Goal: Task Accomplishment & Management: Use online tool/utility

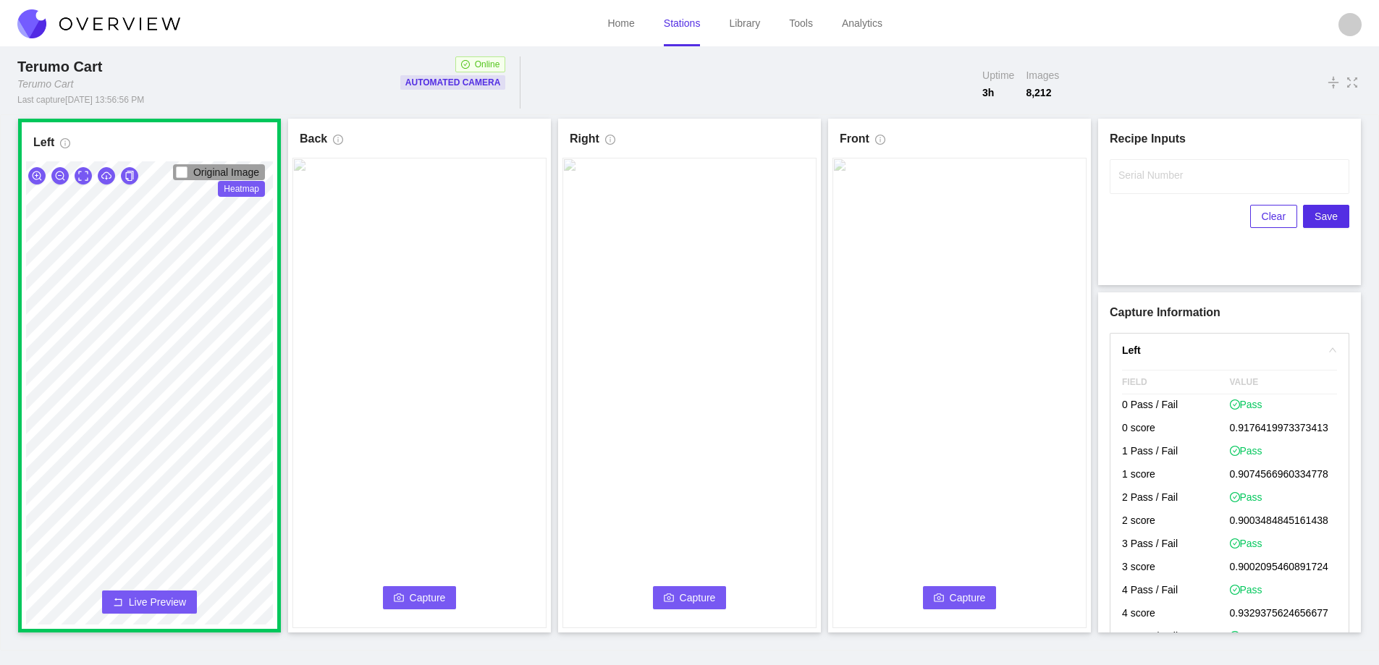
click at [416, 596] on span "Capture" at bounding box center [428, 598] width 36 height 16
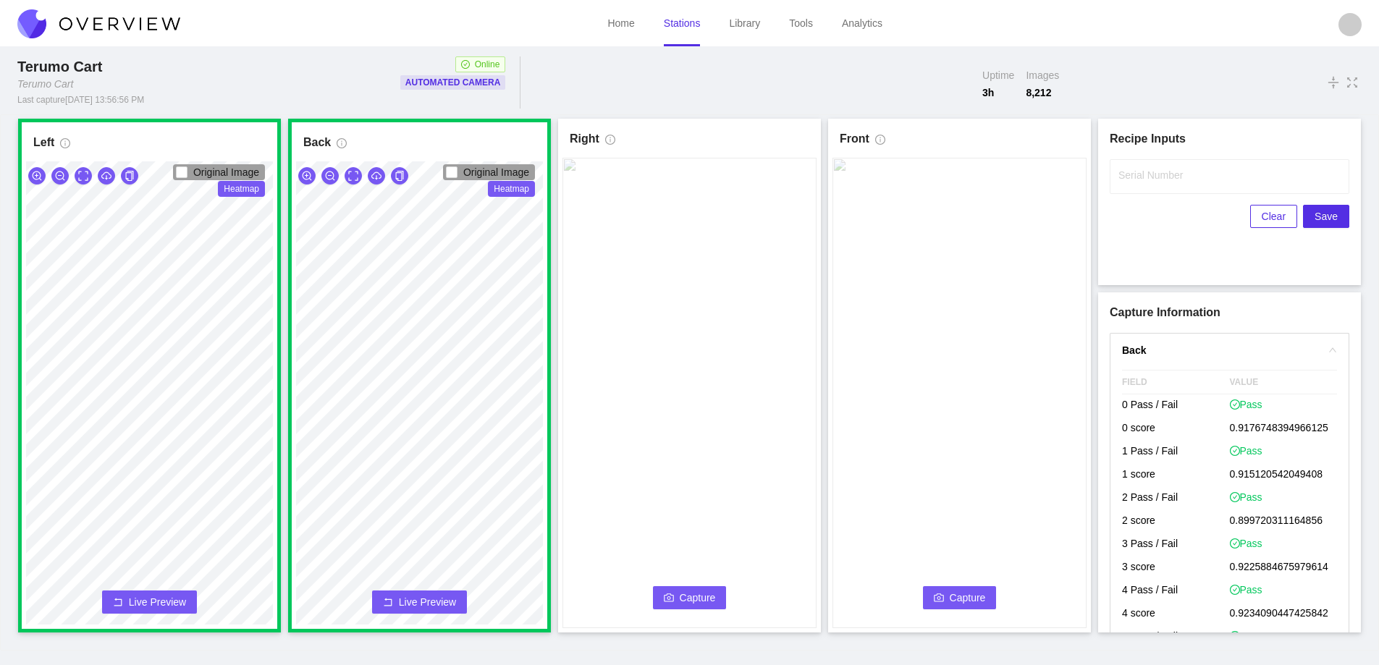
click at [686, 597] on span "Capture" at bounding box center [698, 598] width 36 height 16
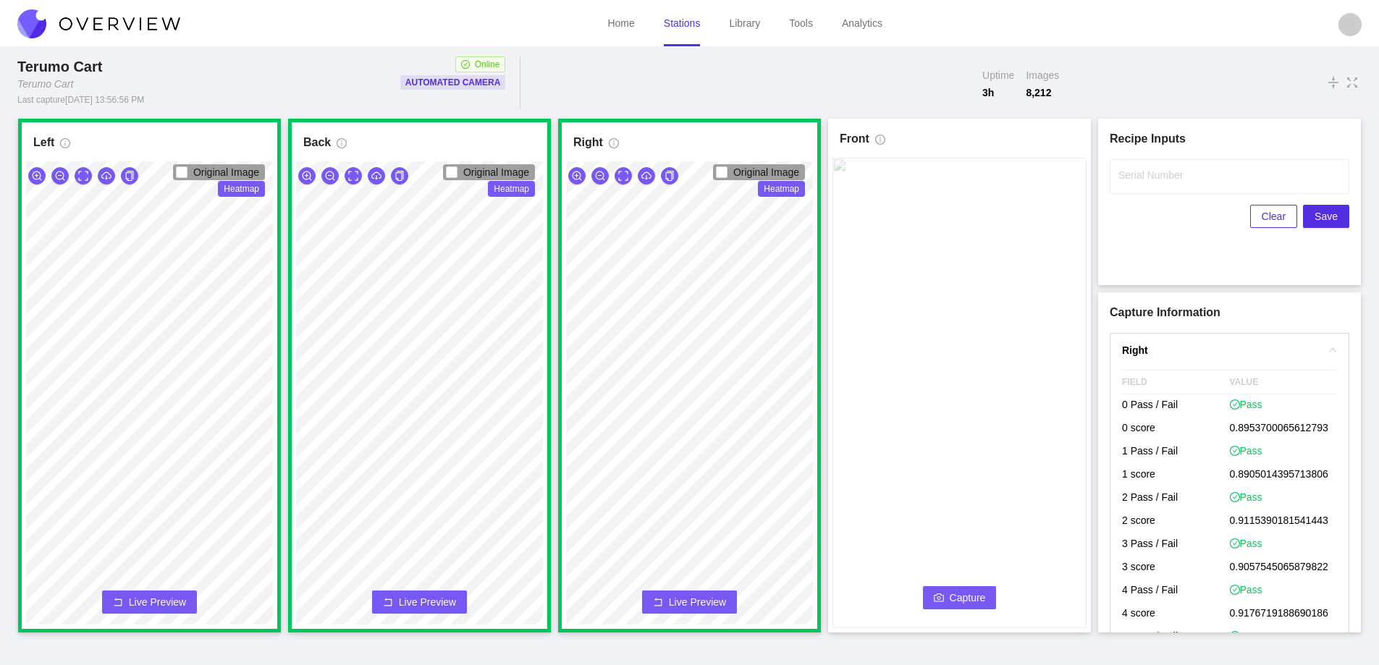
click at [963, 591] on span "Capture" at bounding box center [968, 598] width 36 height 16
click at [1153, 176] on label "Serial Number" at bounding box center [1151, 175] width 64 height 14
click at [1153, 176] on input "Serial Number" at bounding box center [1230, 176] width 240 height 35
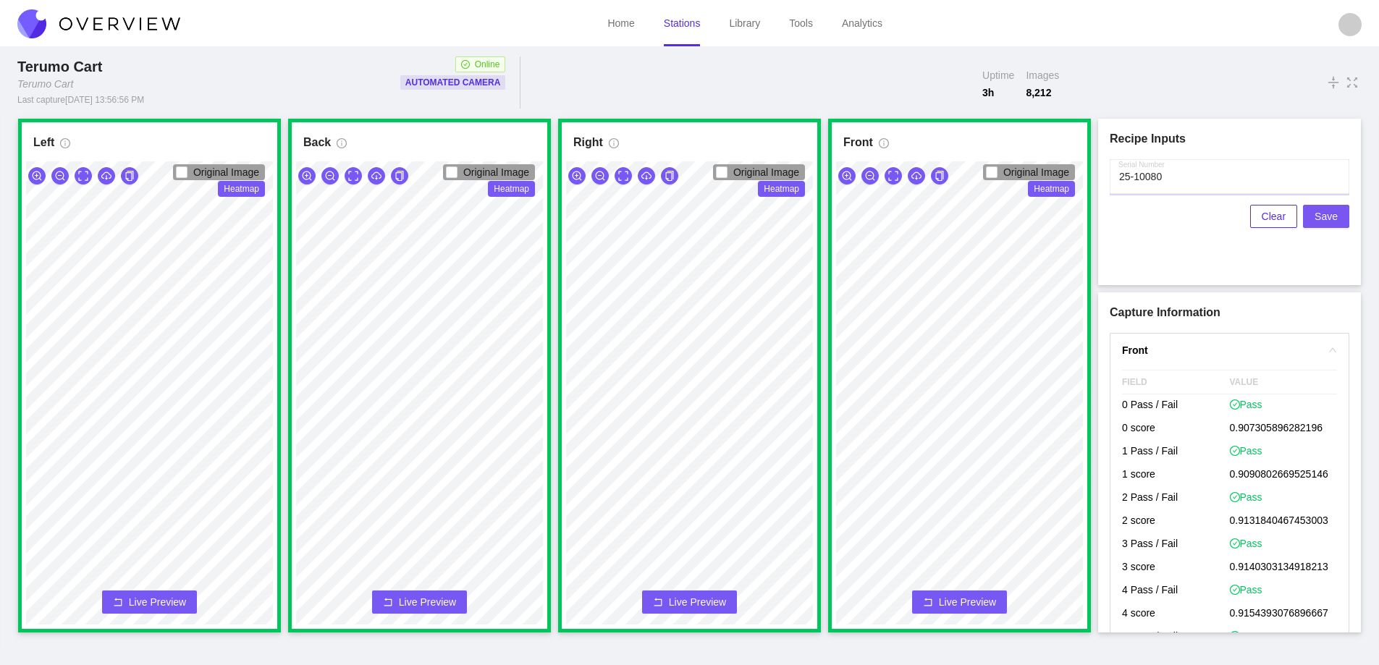
type input "25-10080"
click at [1325, 211] on span "Save" at bounding box center [1326, 217] width 23 height 16
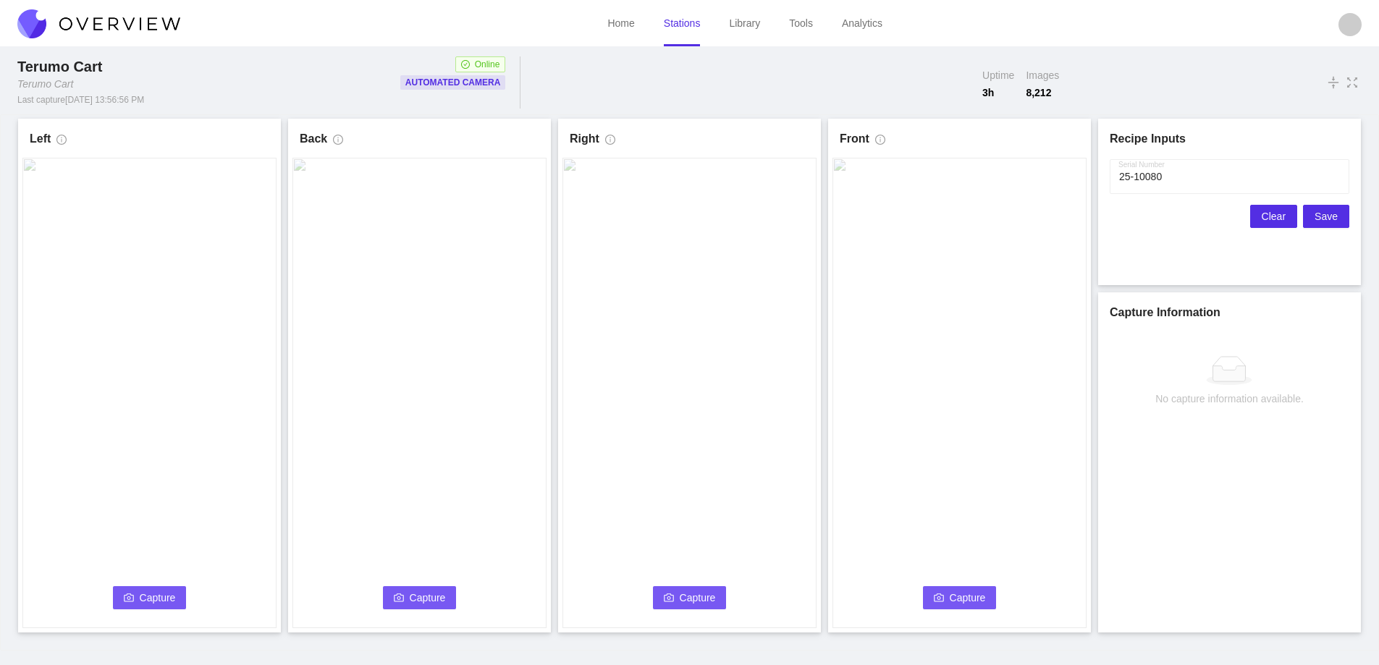
click at [1275, 218] on span "Clear" at bounding box center [1274, 217] width 24 height 16
click at [132, 602] on icon "camera" at bounding box center [129, 598] width 10 height 10
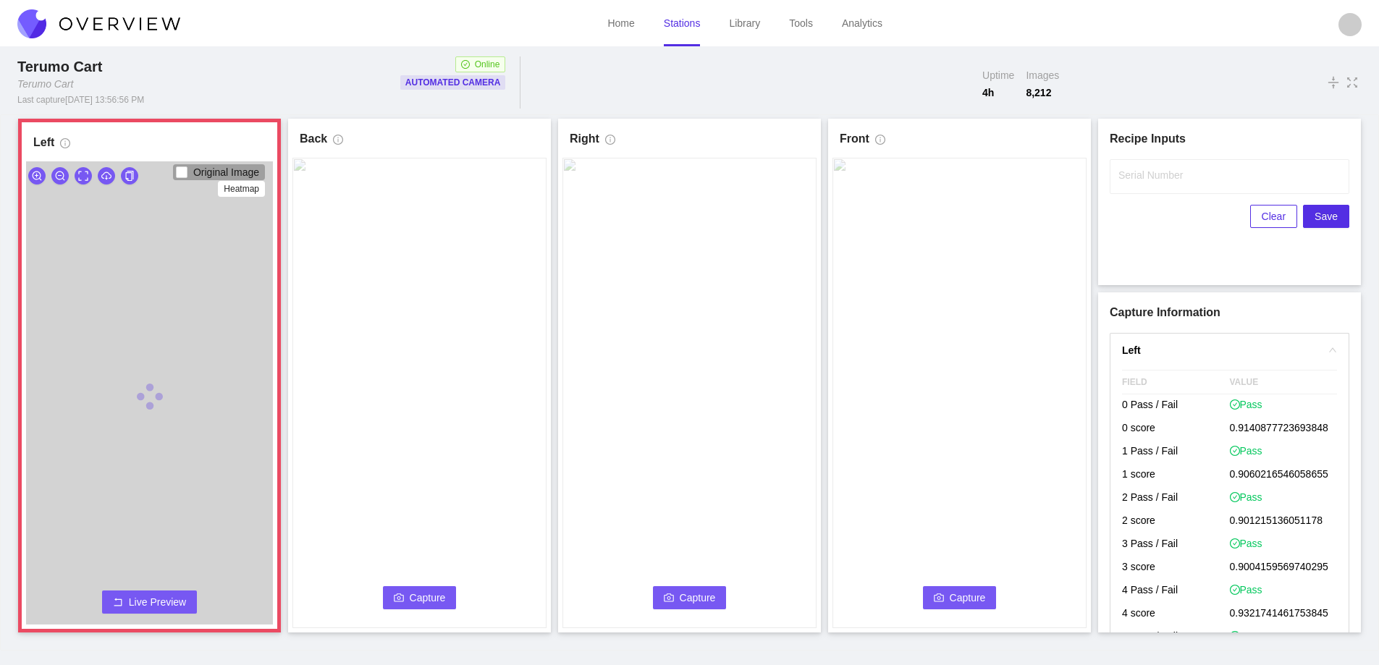
click at [132, 602] on span "Live Preview" at bounding box center [157, 602] width 57 height 14
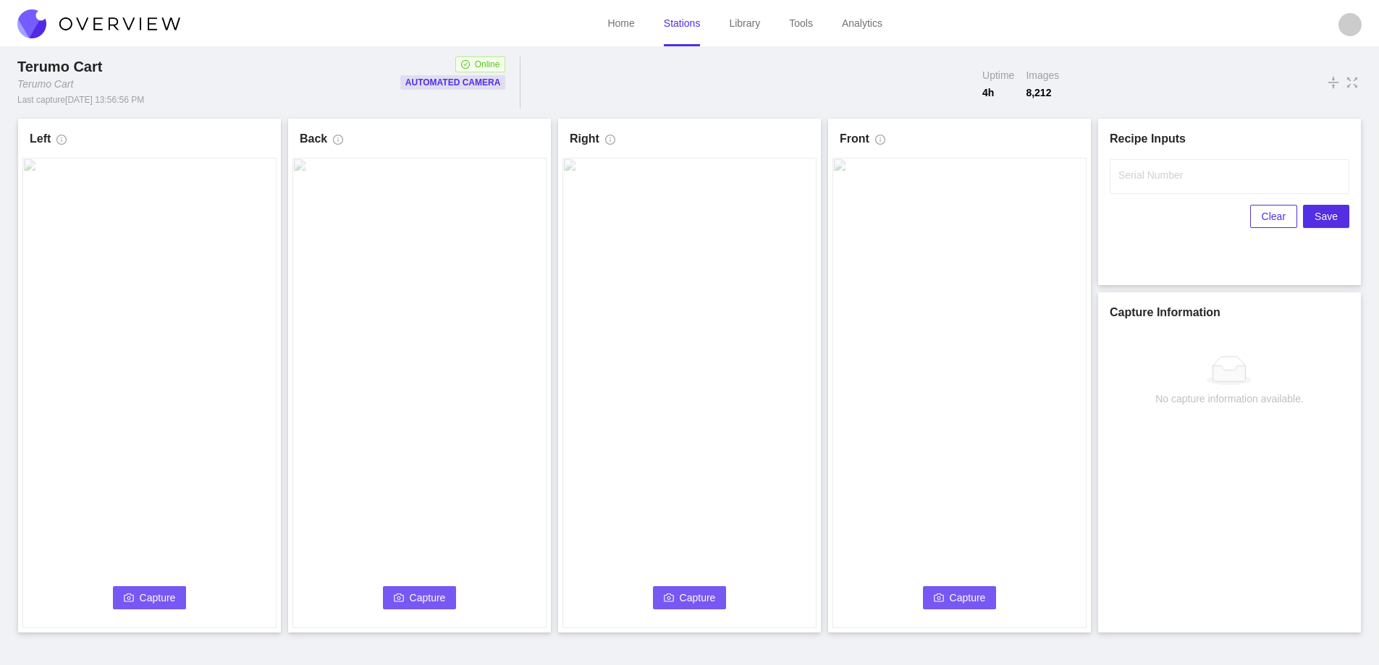
click at [163, 593] on span "Capture" at bounding box center [158, 598] width 36 height 16
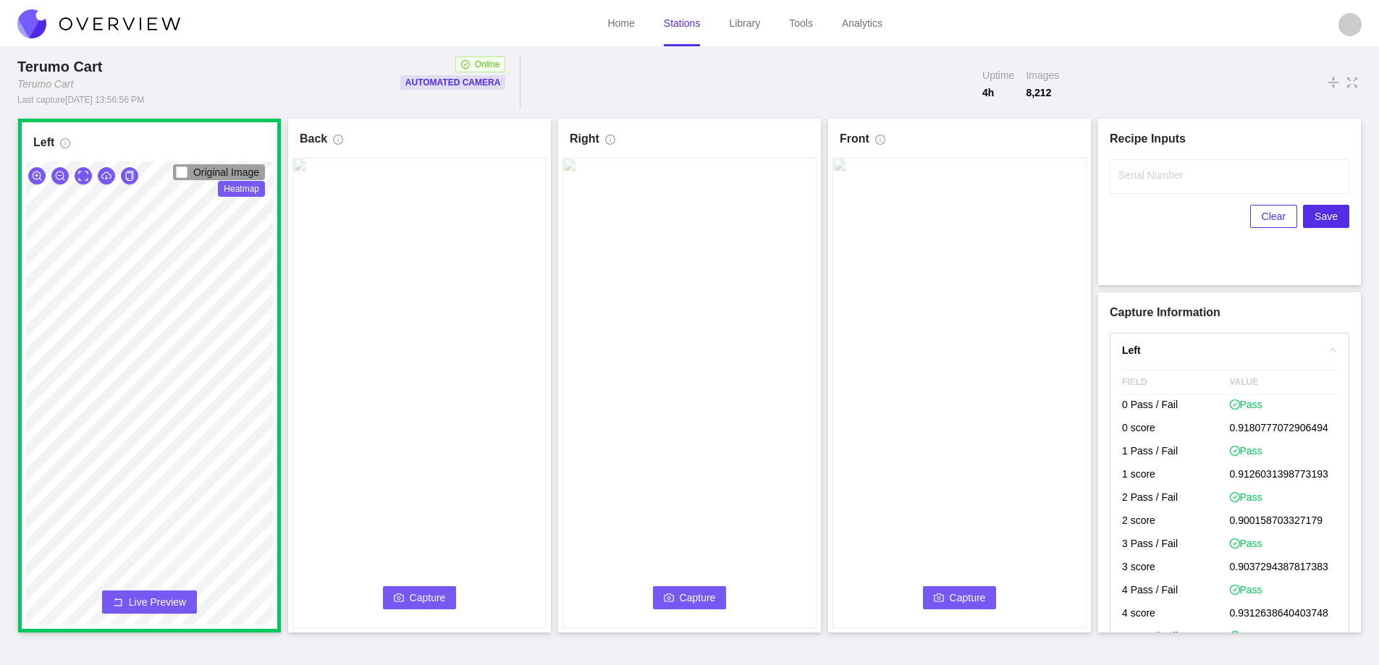
click at [407, 593] on button "Capture" at bounding box center [420, 597] width 74 height 23
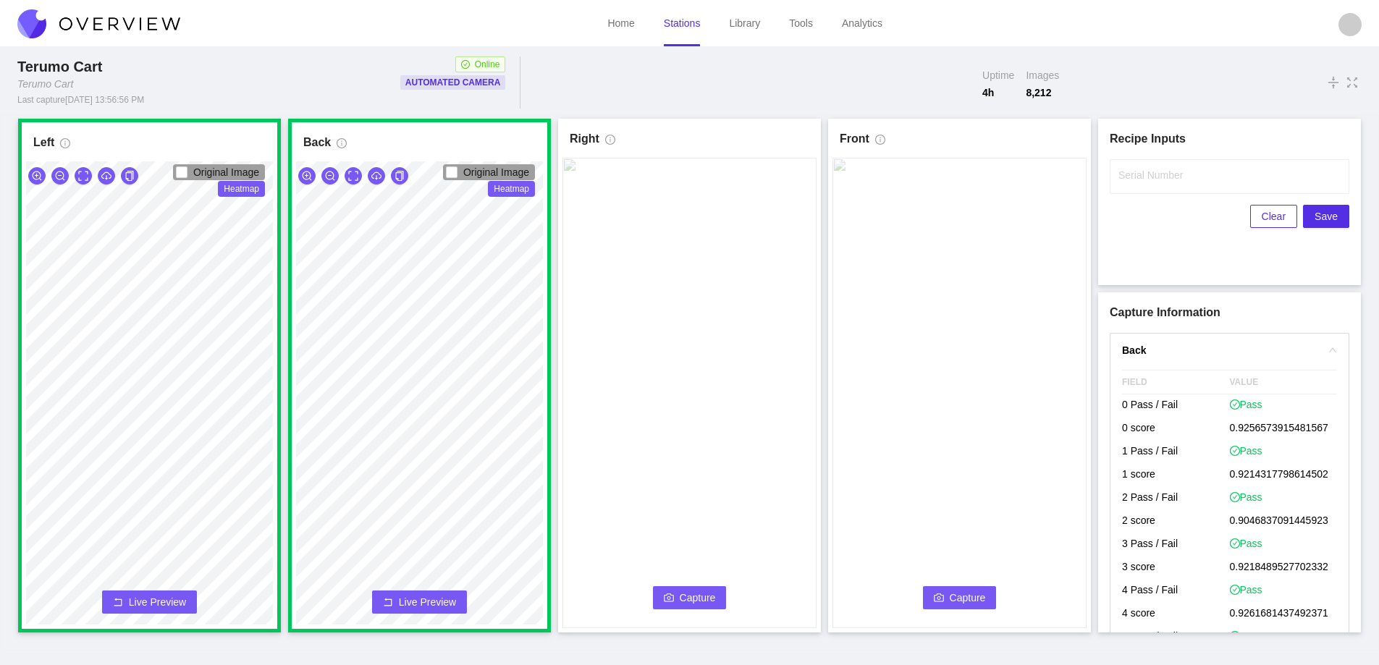
click at [686, 599] on span "Capture" at bounding box center [698, 598] width 36 height 16
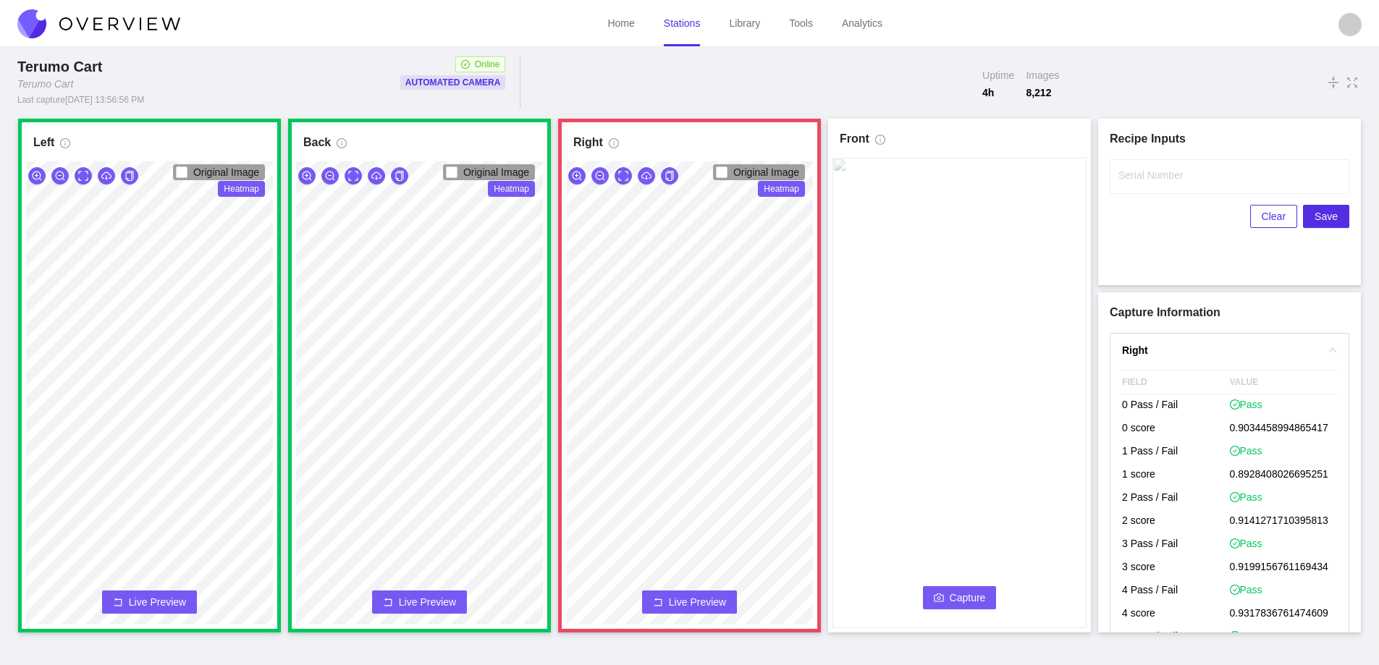
click at [670, 601] on span "Live Preview" at bounding box center [697, 602] width 57 height 14
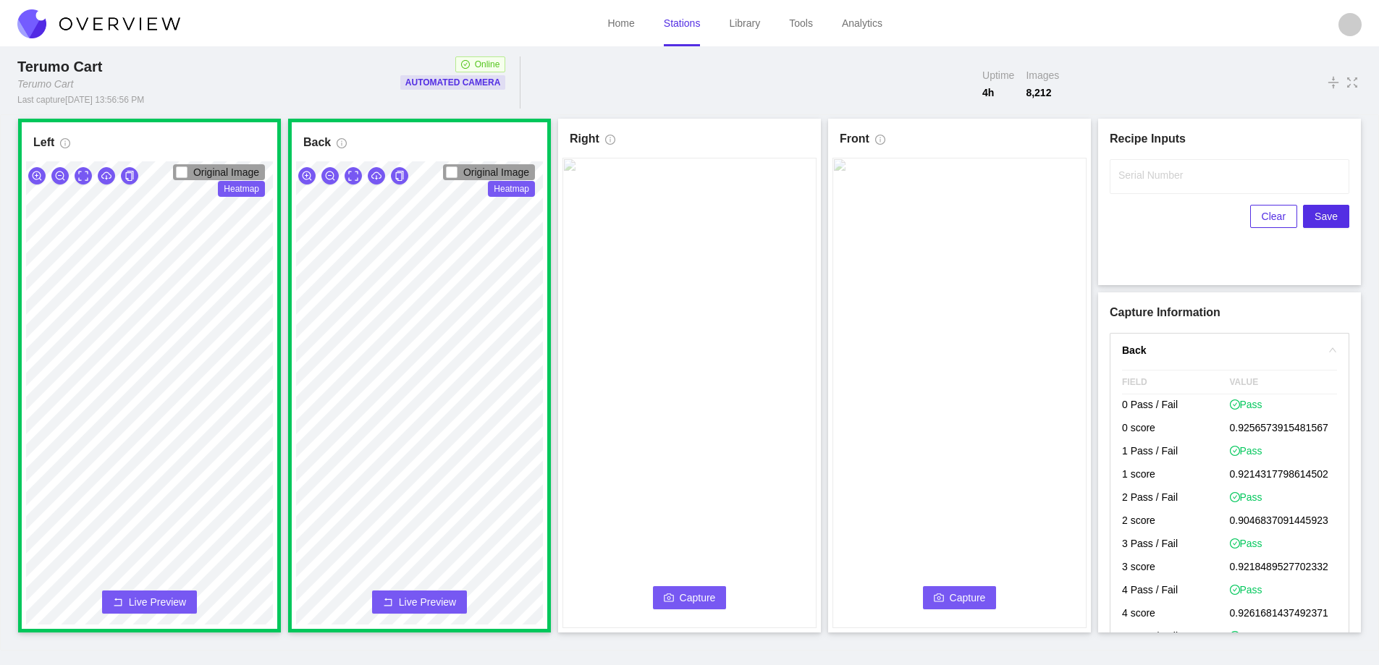
click at [672, 601] on icon "camera" at bounding box center [669, 598] width 10 height 10
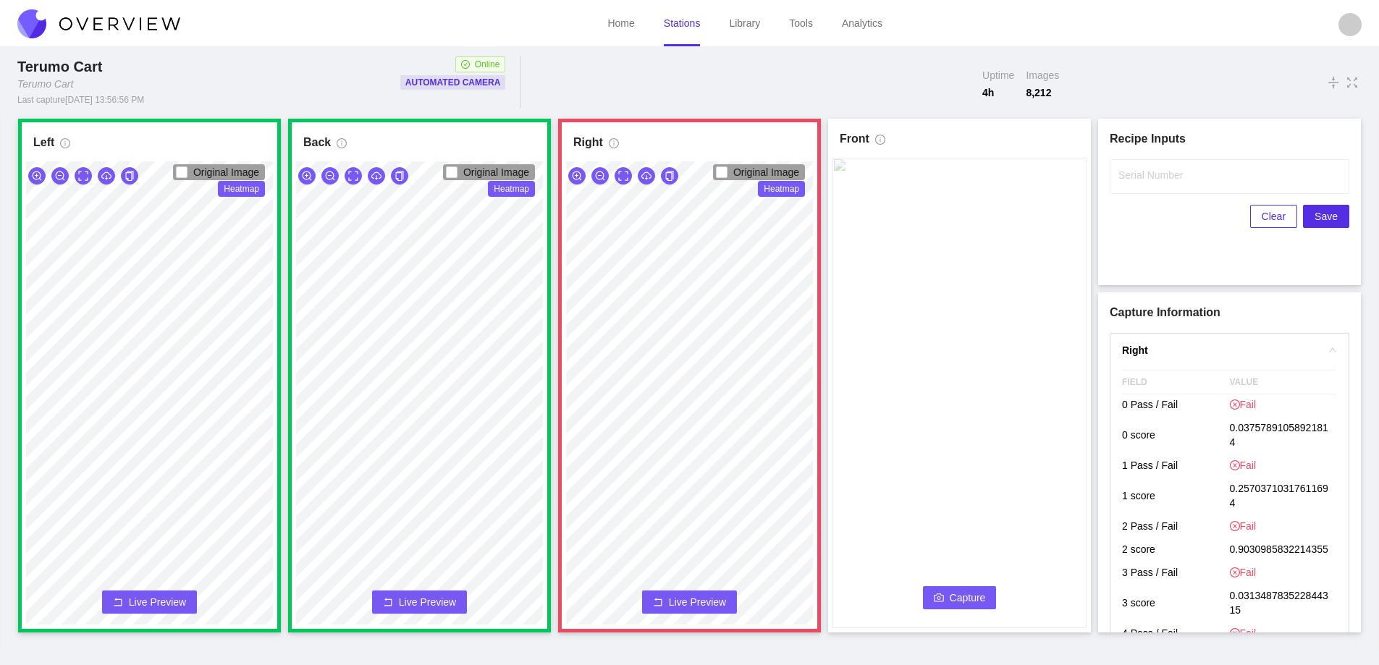
click at [676, 599] on span "Live Preview" at bounding box center [697, 602] width 57 height 14
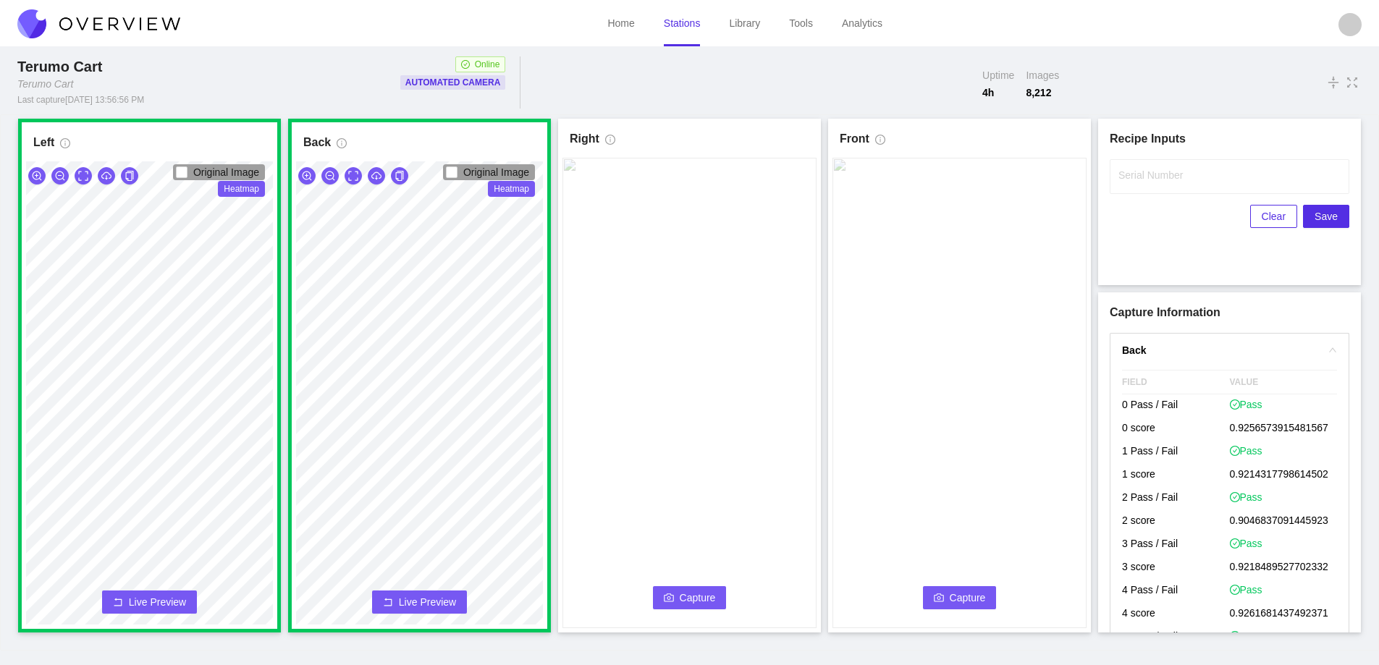
click at [676, 599] on button "Capture" at bounding box center [690, 597] width 74 height 23
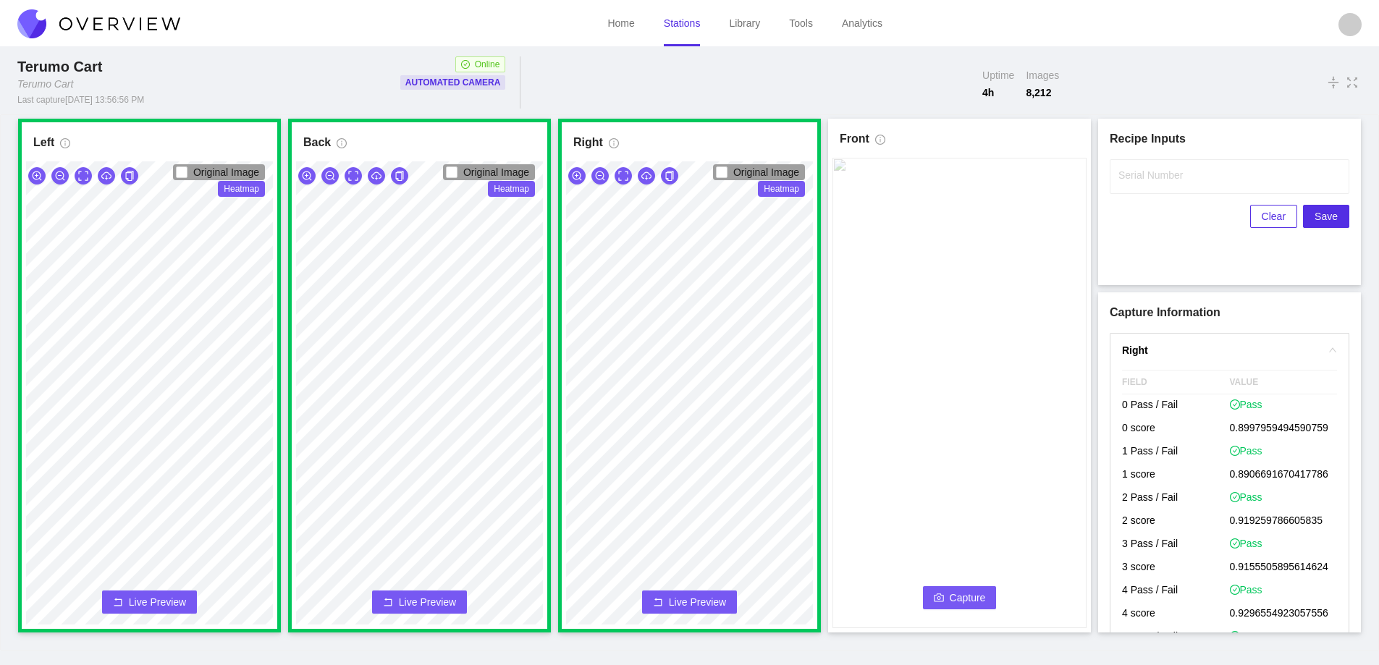
click at [973, 597] on span "Capture" at bounding box center [968, 598] width 36 height 16
click at [1159, 185] on input "Serial Number" at bounding box center [1230, 176] width 240 height 35
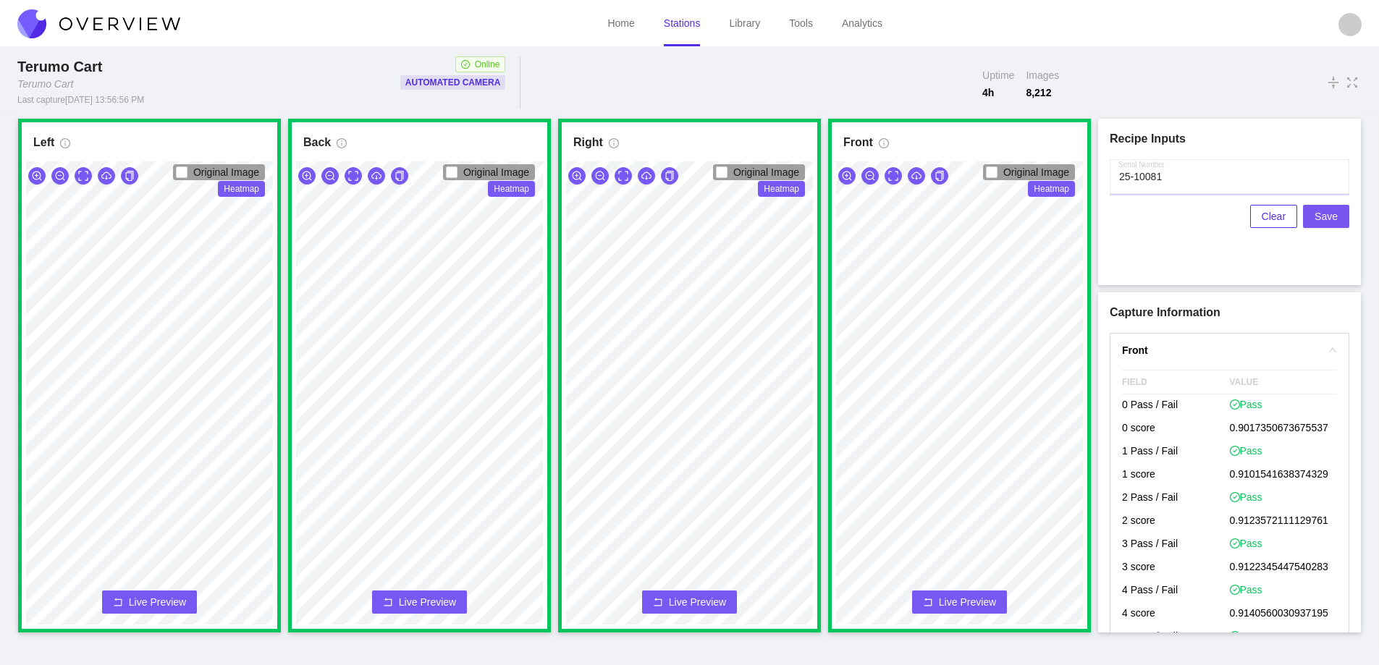
type input "25-10081"
click at [1327, 218] on span "Save" at bounding box center [1326, 217] width 23 height 16
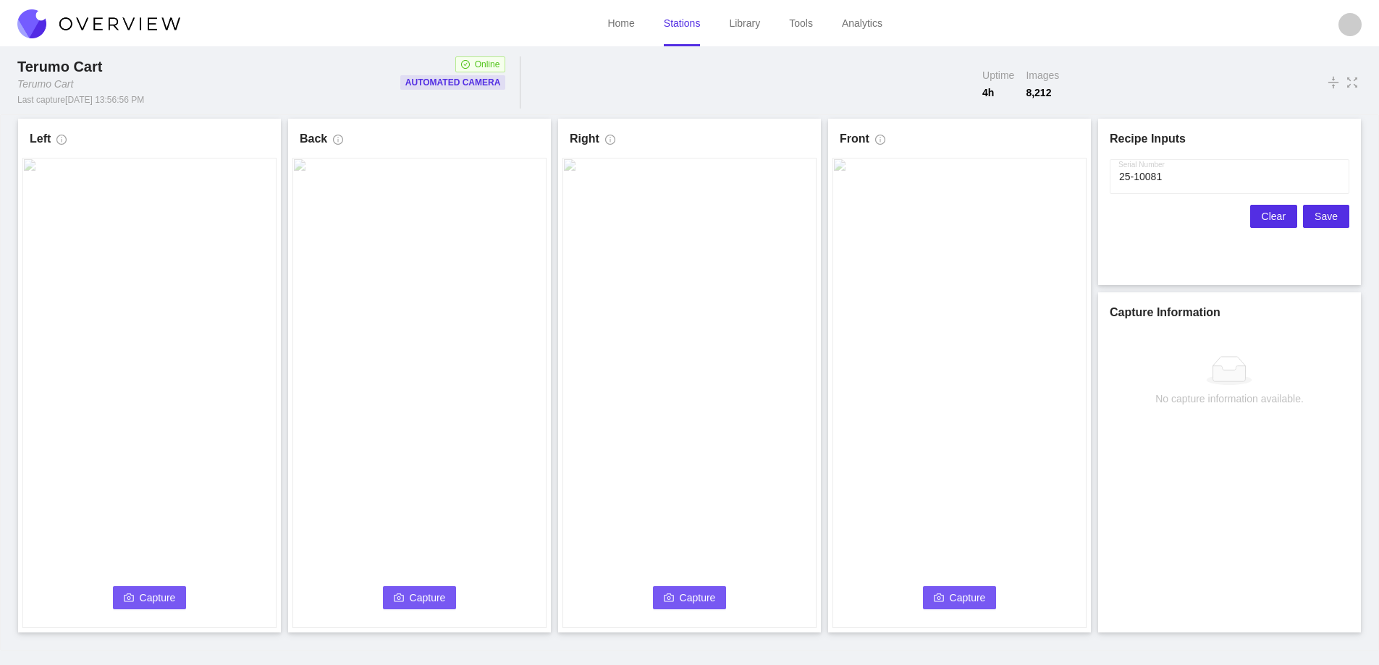
click at [1269, 214] on span "Clear" at bounding box center [1274, 217] width 24 height 16
click at [130, 602] on icon "camera" at bounding box center [129, 598] width 10 height 8
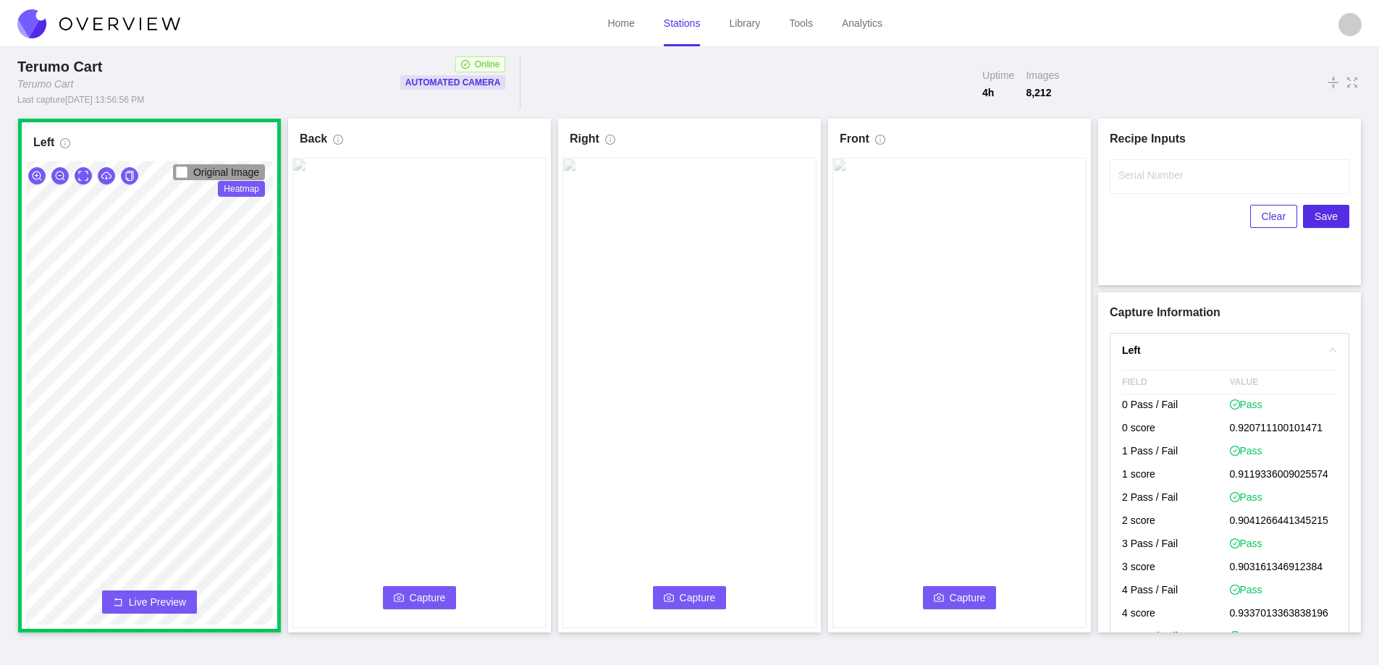
click at [405, 589] on button "Capture" at bounding box center [420, 597] width 74 height 23
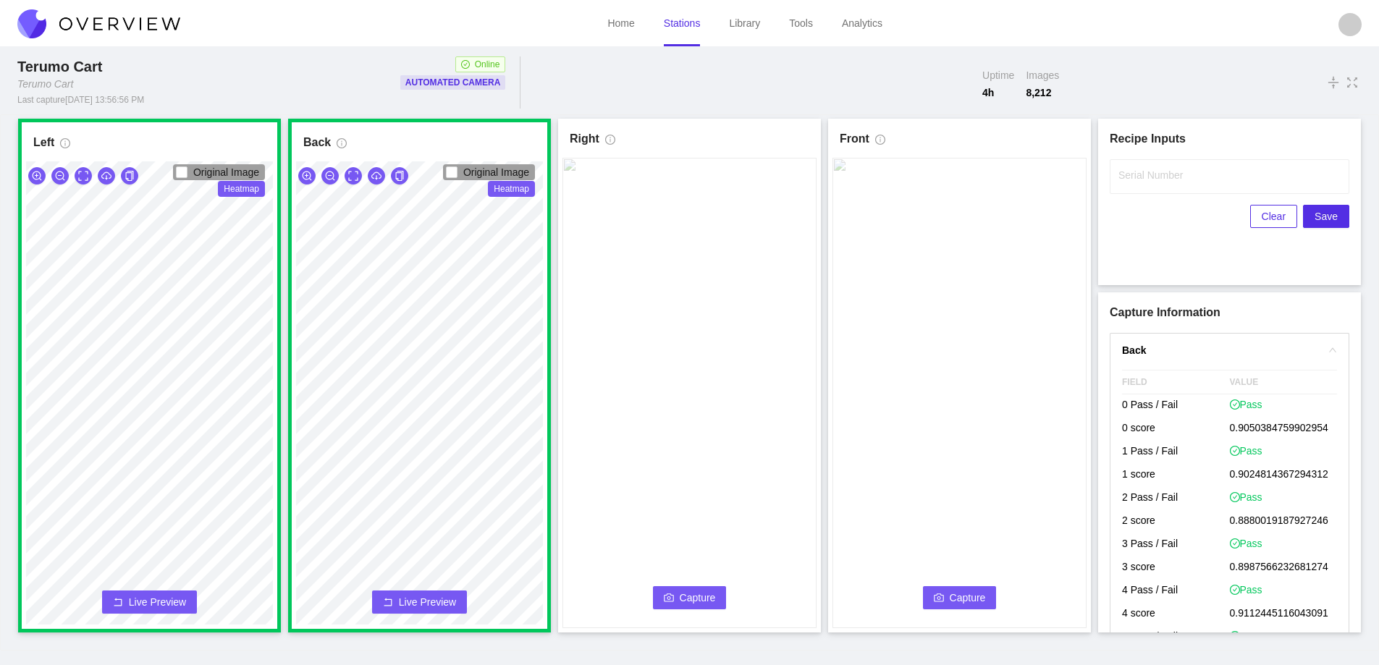
click at [671, 597] on icon "camera" at bounding box center [669, 598] width 10 height 10
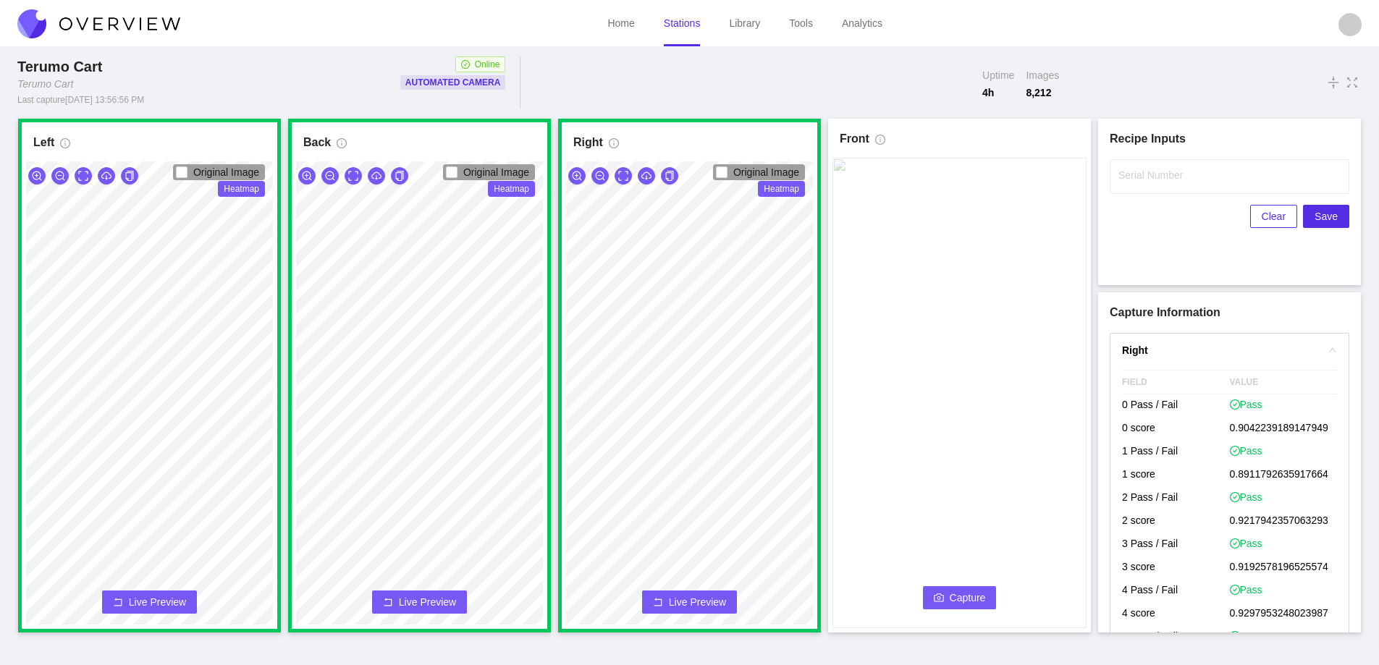
click at [969, 598] on span "Capture" at bounding box center [968, 598] width 36 height 16
click at [1132, 174] on label "Serial Number" at bounding box center [1151, 175] width 64 height 14
click at [1132, 174] on input "Serial Number" at bounding box center [1230, 176] width 240 height 35
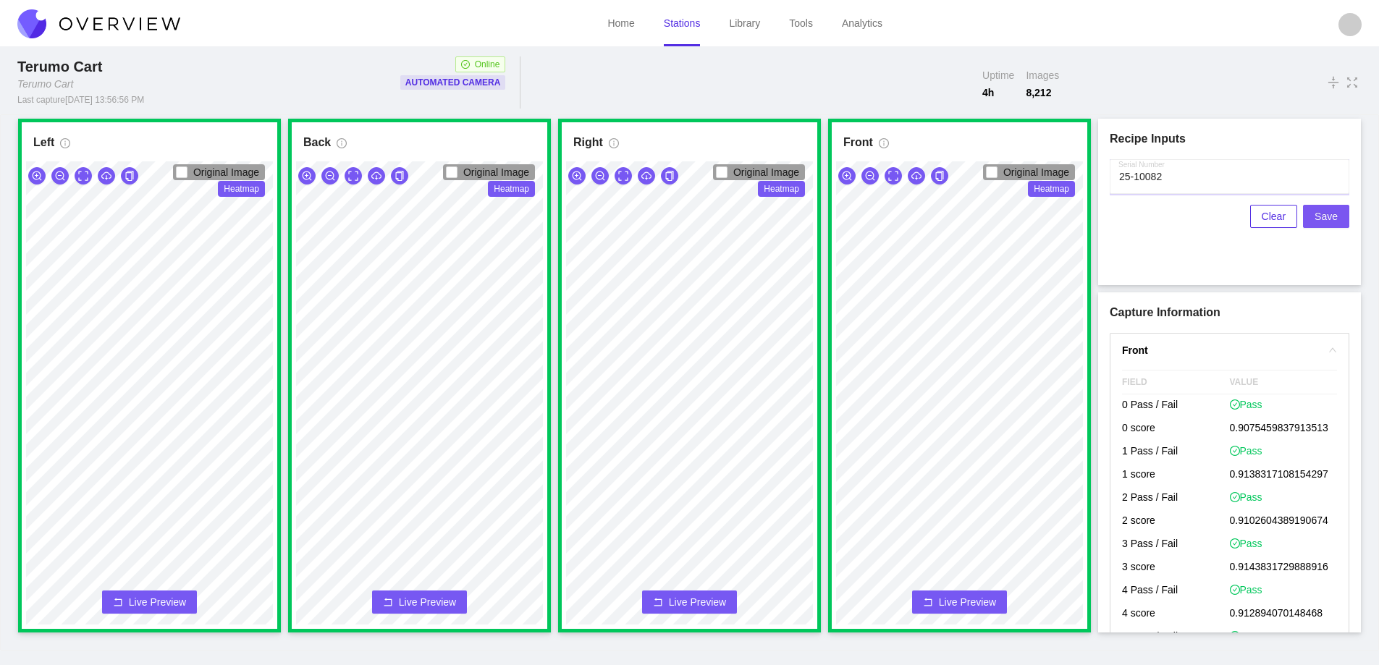
type input "25-10082"
click at [1328, 215] on span "Save" at bounding box center [1326, 217] width 23 height 16
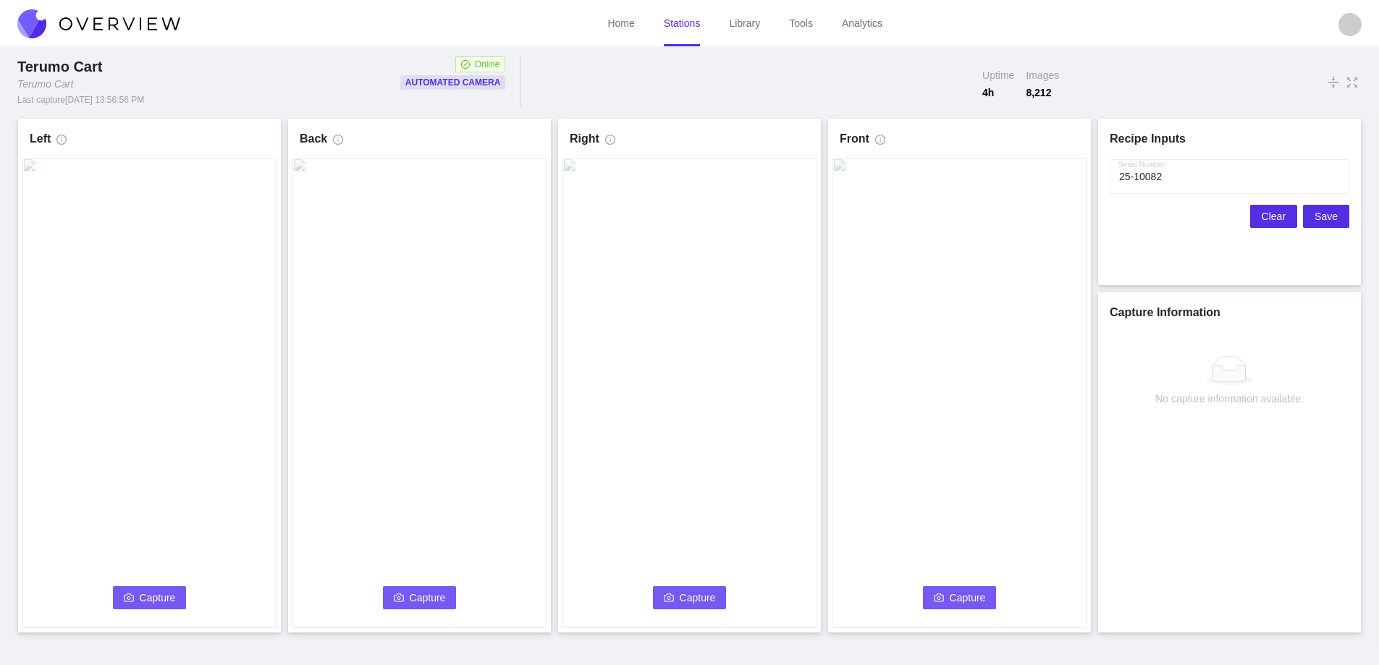
click at [1284, 214] on span "Clear" at bounding box center [1274, 217] width 24 height 16
click at [154, 597] on span "Capture" at bounding box center [158, 598] width 36 height 16
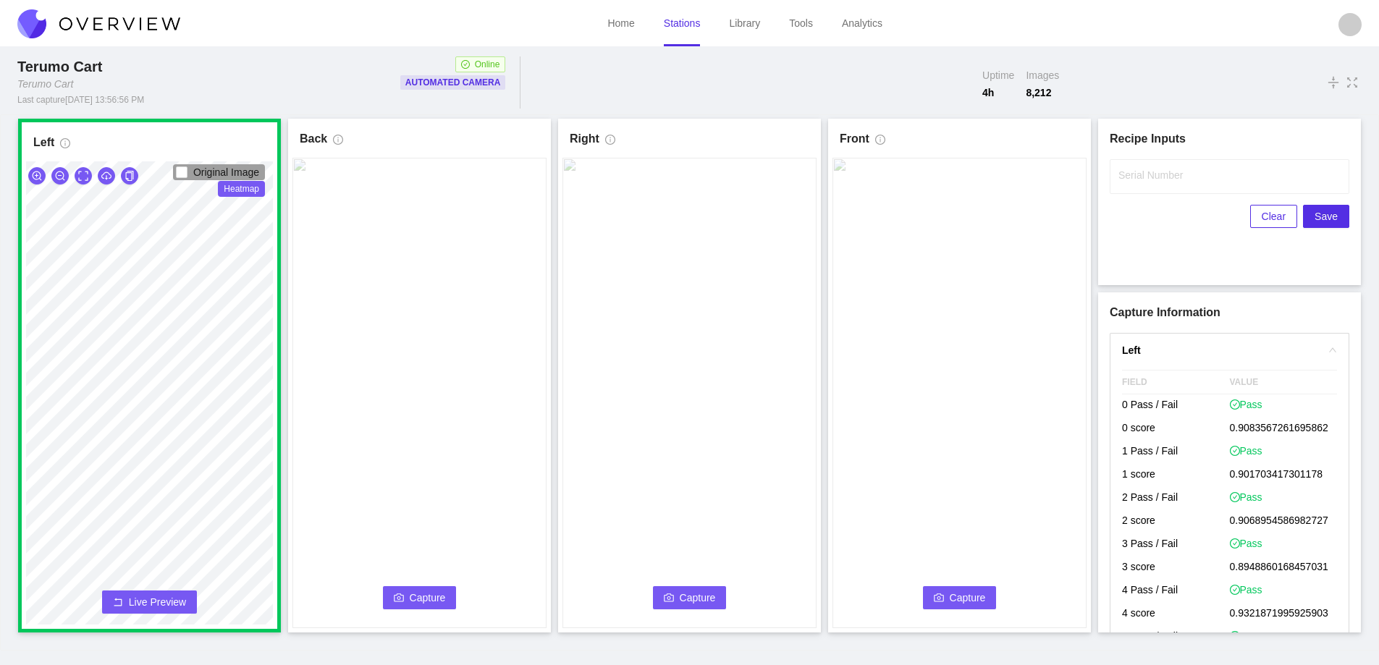
click at [428, 594] on span "Capture" at bounding box center [428, 598] width 36 height 16
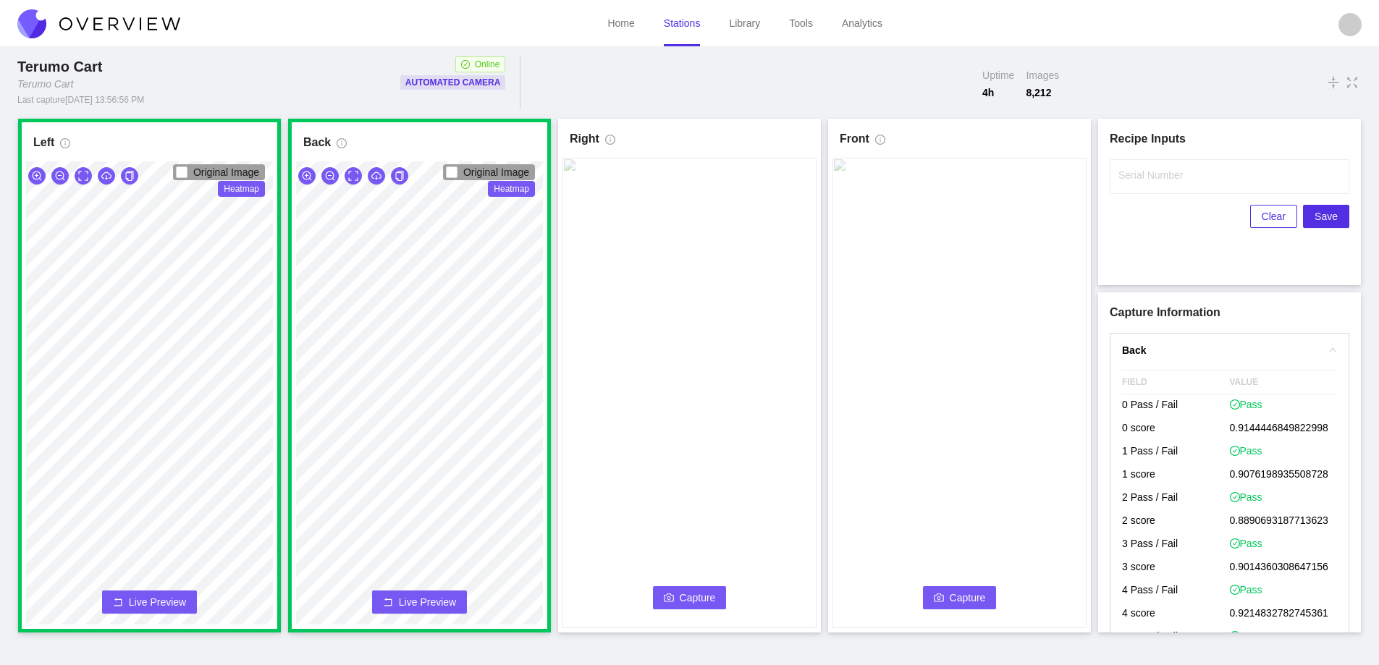
click at [664, 597] on icon "camera" at bounding box center [669, 598] width 10 height 10
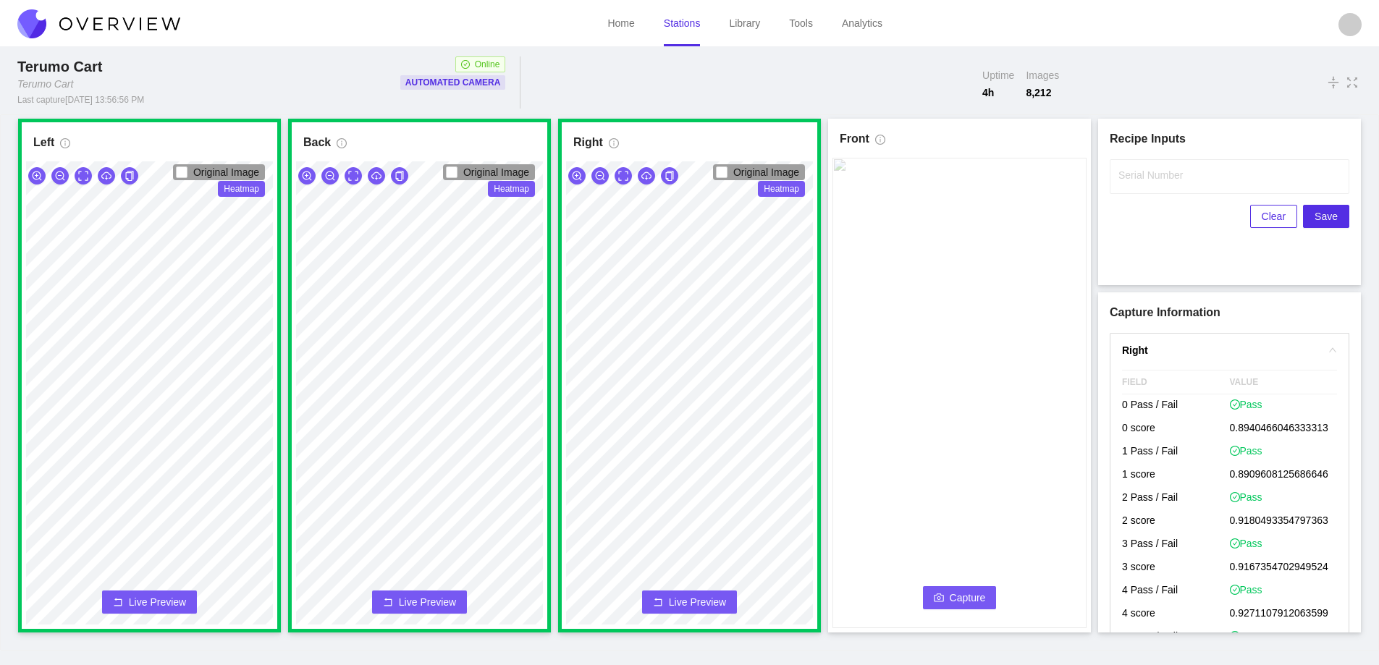
click at [971, 595] on span "Capture" at bounding box center [968, 598] width 36 height 16
click at [1131, 180] on label "Serial Number" at bounding box center [1151, 175] width 64 height 14
click at [1131, 180] on input "Serial Number" at bounding box center [1230, 176] width 240 height 35
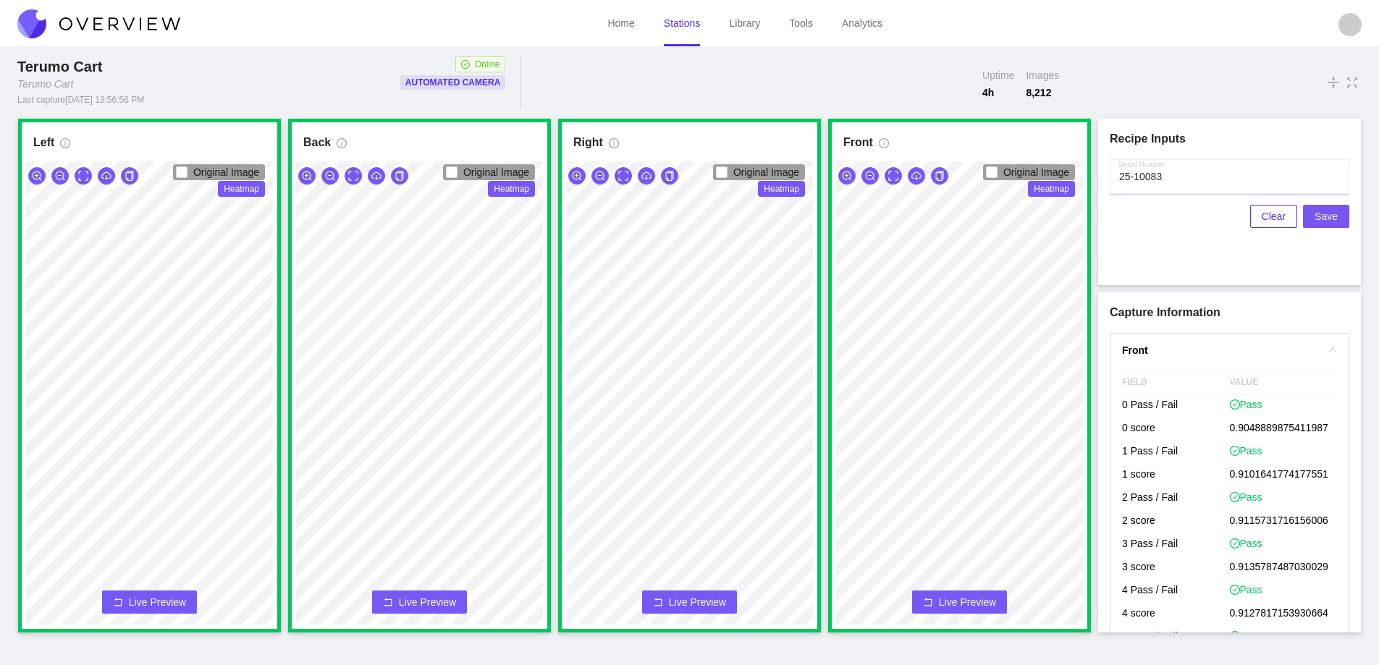
type input "25-10083"
click at [1314, 214] on button "Save" at bounding box center [1326, 216] width 46 height 23
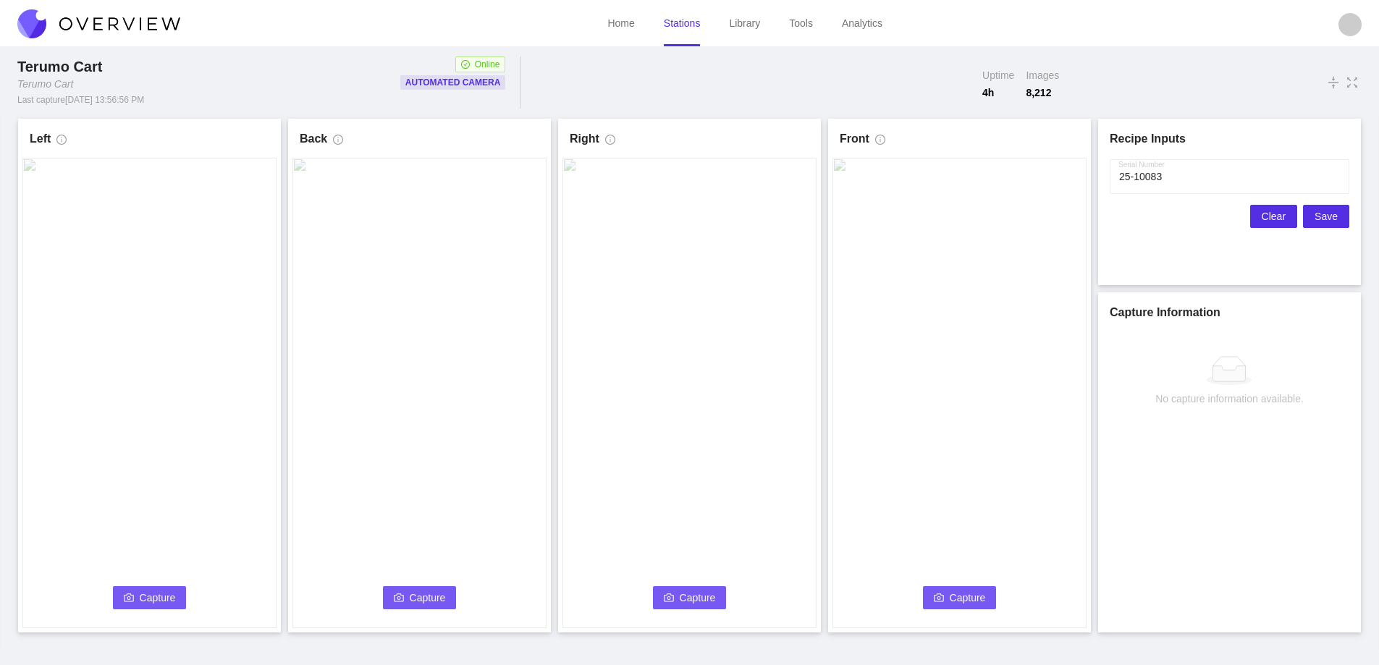
click at [1273, 219] on span "Clear" at bounding box center [1274, 217] width 24 height 16
click at [131, 596] on icon "camera" at bounding box center [129, 598] width 10 height 10
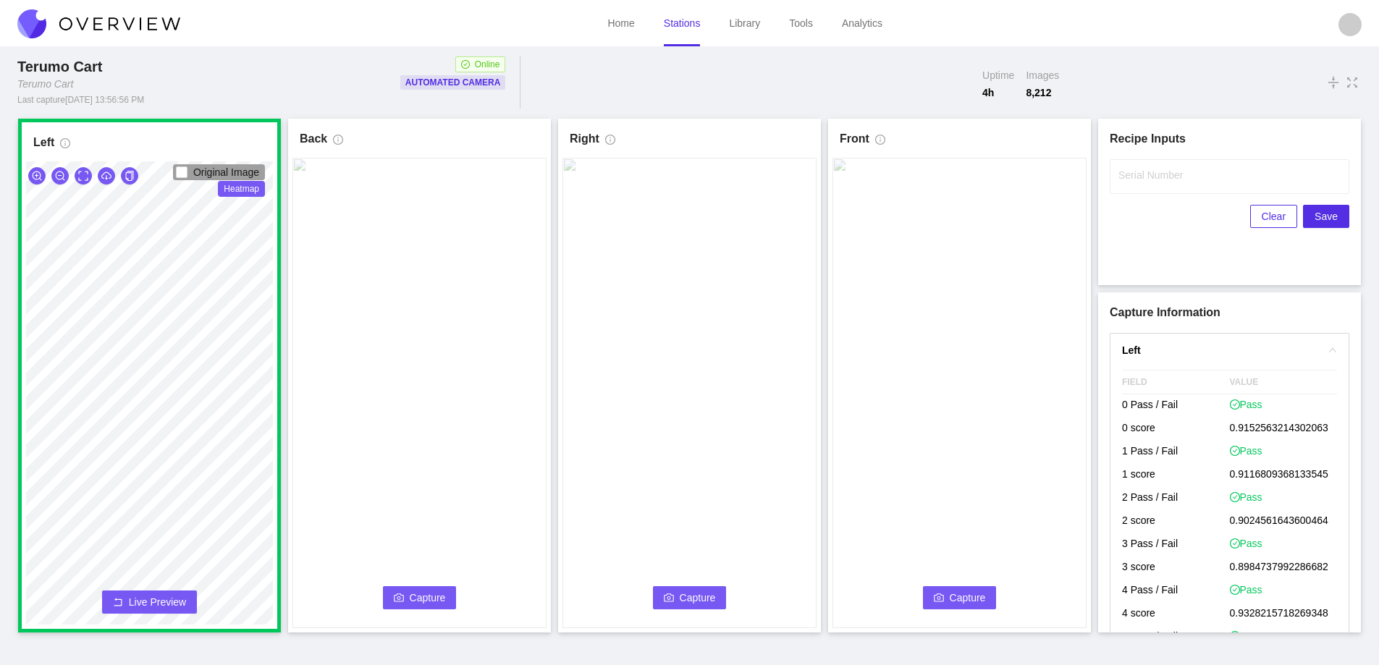
click at [410, 591] on span "Capture" at bounding box center [428, 598] width 36 height 16
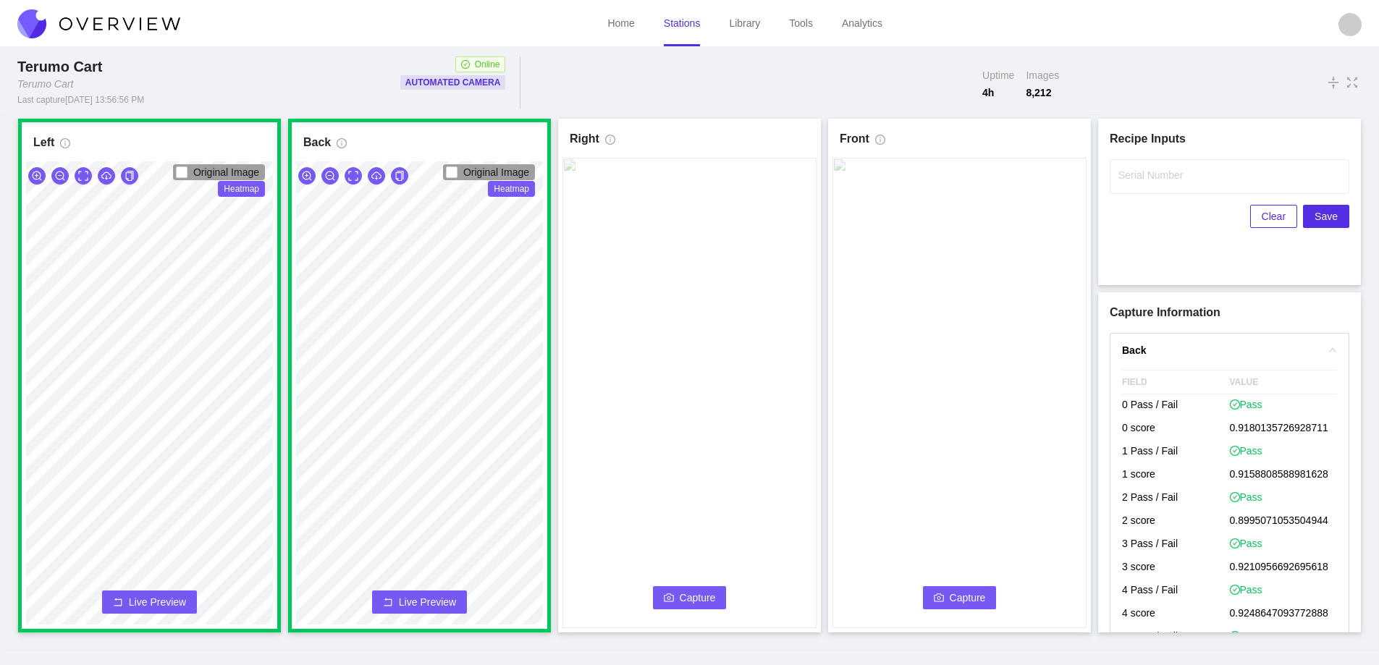
click at [668, 599] on icon "camera" at bounding box center [669, 598] width 10 height 10
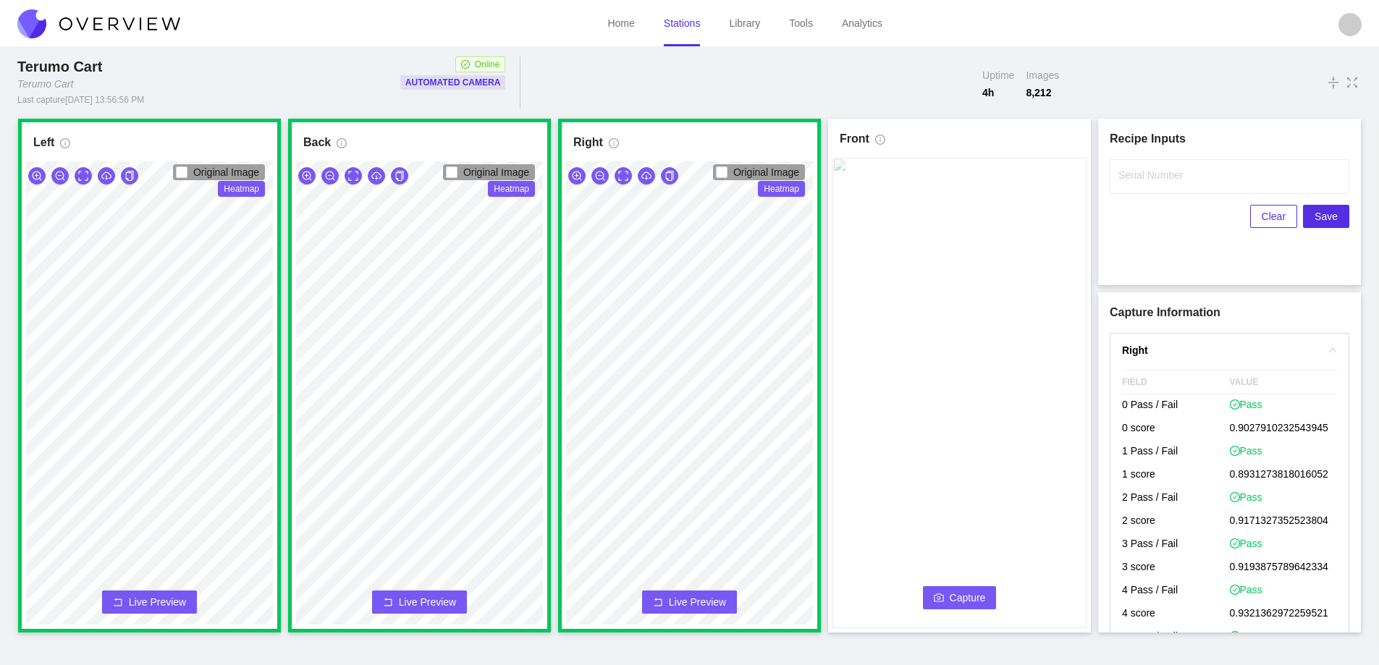
click at [946, 599] on button "Capture" at bounding box center [960, 597] width 74 height 23
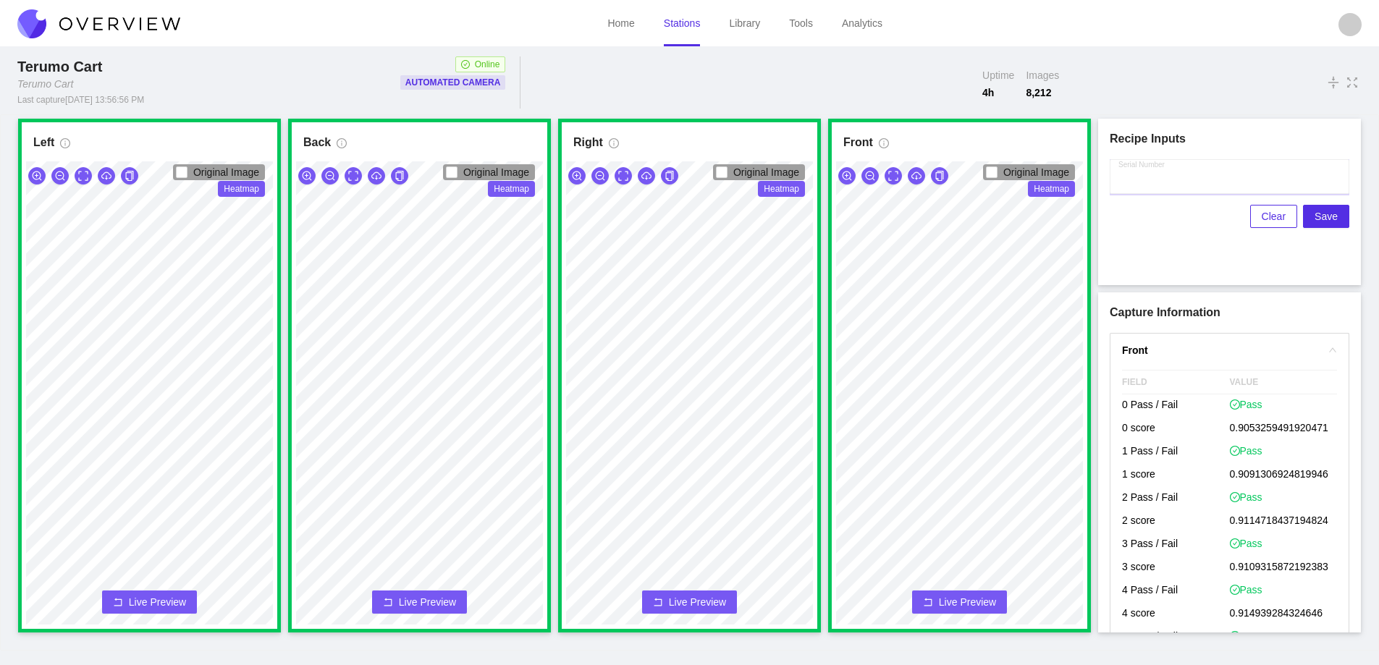
drag, startPoint x: 1114, startPoint y: 178, endPoint x: 1122, endPoint y: 180, distance: 8.1
click at [1114, 178] on input "Serial Number" at bounding box center [1230, 176] width 240 height 35
type input "25-10084"
click at [1327, 215] on span "Save" at bounding box center [1326, 217] width 23 height 16
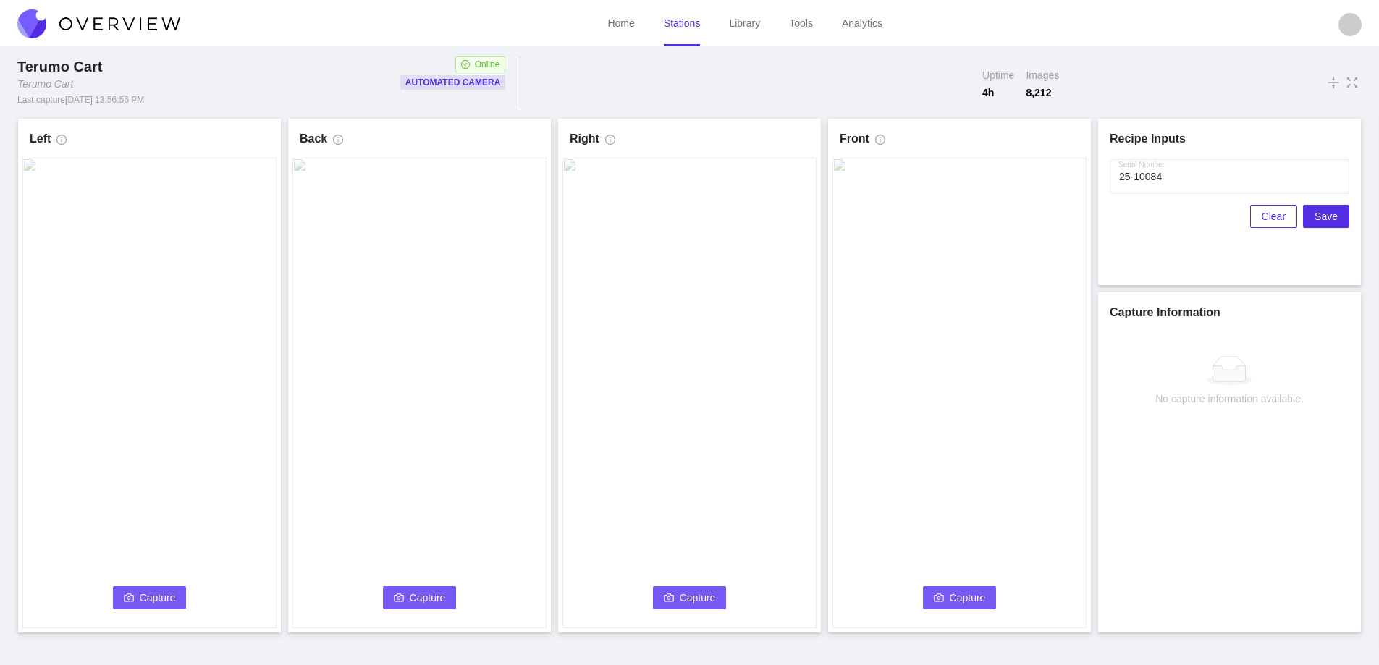
drag, startPoint x: 1274, startPoint y: 219, endPoint x: 1006, endPoint y: 311, distance: 283.2
click at [1242, 237] on div "Serial Number Clear Save" at bounding box center [1230, 216] width 240 height 114
click at [1270, 215] on span "Clear" at bounding box center [1274, 217] width 24 height 16
